Goal: Find specific page/section: Find specific page/section

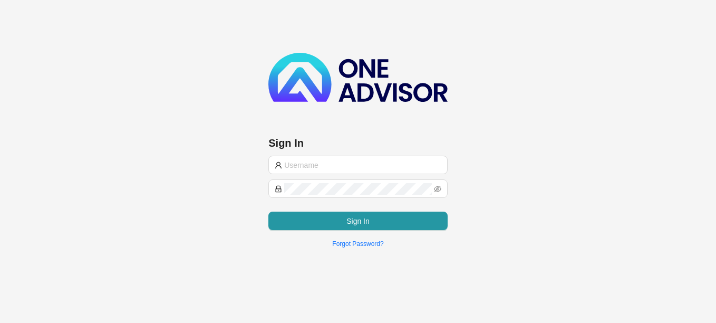
type input "[PERSON_NAME][EMAIL_ADDRESS][DOMAIN_NAME]"
click at [309, 230] on div "[PERSON_NAME][EMAIL_ADDRESS][DOMAIN_NAME] Sign In Forgot Password?" at bounding box center [357, 202] width 179 height 93
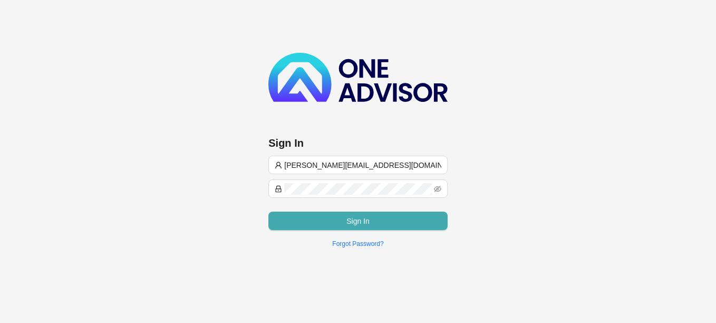
click at [315, 225] on button "Sign In" at bounding box center [357, 220] width 179 height 18
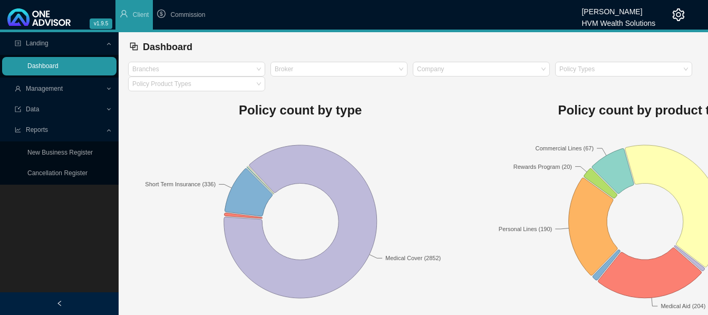
click at [59, 70] on link "Dashboard" at bounding box center [42, 65] width 31 height 7
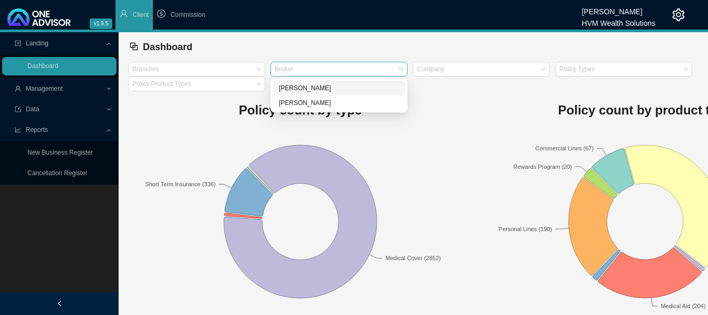
click at [399, 73] on div "Broker" at bounding box center [339, 69] width 137 height 15
click at [341, 86] on div "[PERSON_NAME]" at bounding box center [339, 88] width 120 height 11
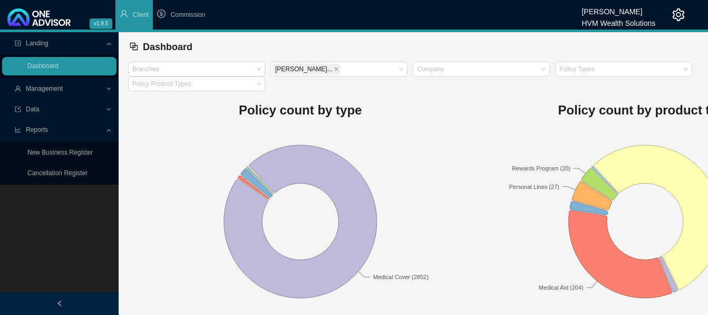
click at [329, 228] on rect at bounding box center [300, 221] width 345 height 185
click at [351, 234] on icon at bounding box center [300, 221] width 153 height 153
click at [108, 110] on icon at bounding box center [110, 110] width 5 height 0
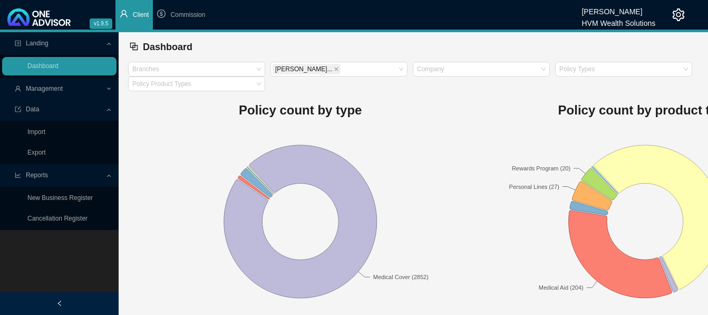
click at [139, 16] on span "Client" at bounding box center [141, 14] width 16 height 7
click at [35, 112] on span "Data" at bounding box center [32, 108] width 13 height 7
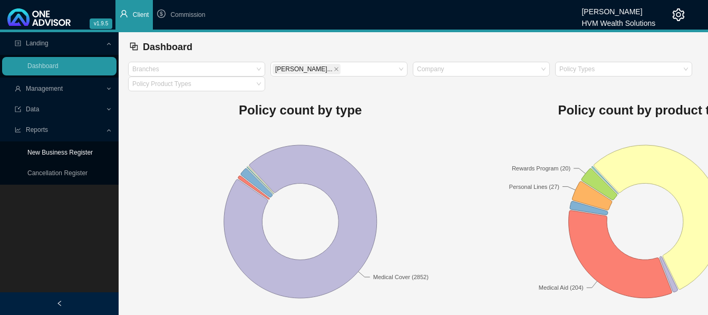
click at [69, 149] on link "New Business Register" at bounding box center [59, 152] width 65 height 7
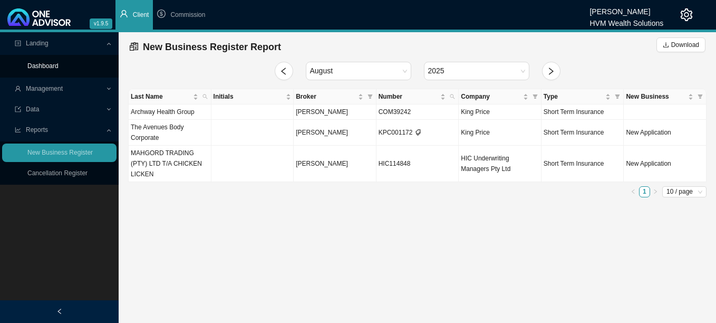
click at [54, 66] on link "Dashboard" at bounding box center [42, 65] width 31 height 7
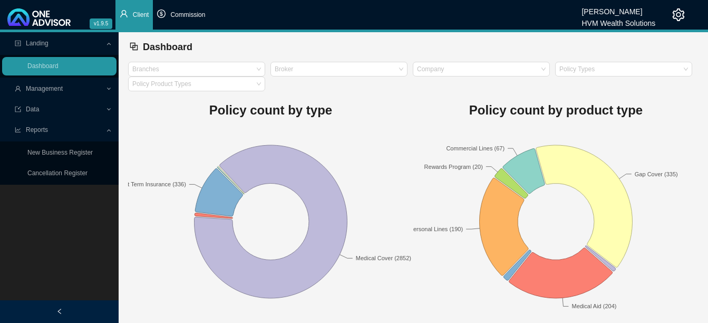
click at [184, 13] on span "Commission" at bounding box center [187, 14] width 35 height 7
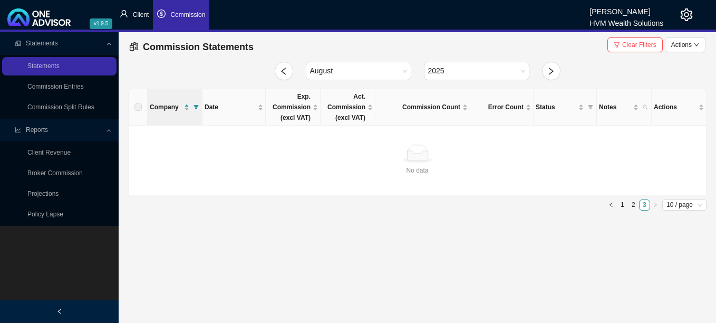
click at [142, 18] on span "Client" at bounding box center [141, 14] width 16 height 7
